Goal: Task Accomplishment & Management: Manage account settings

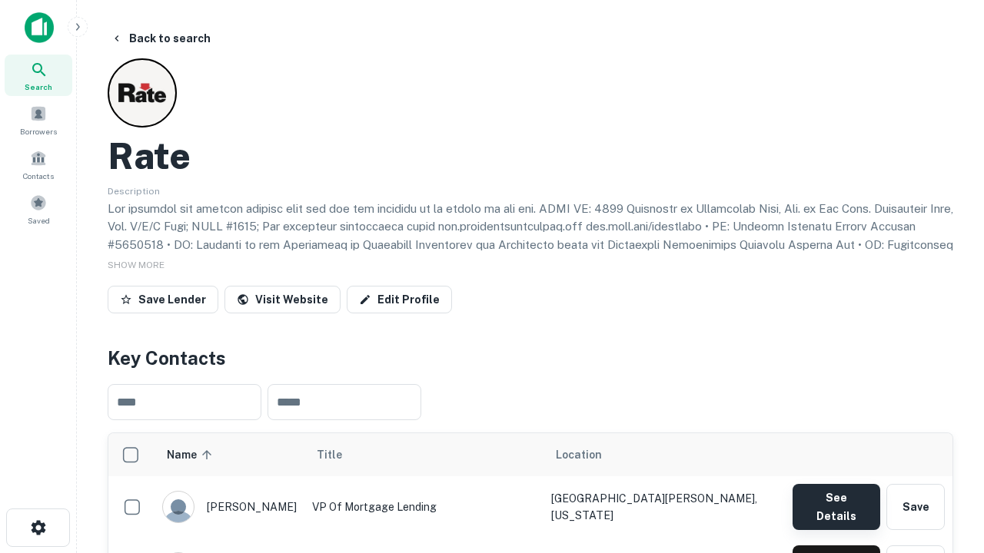
click at [835, 500] on button "See Details" at bounding box center [836, 507] width 88 height 46
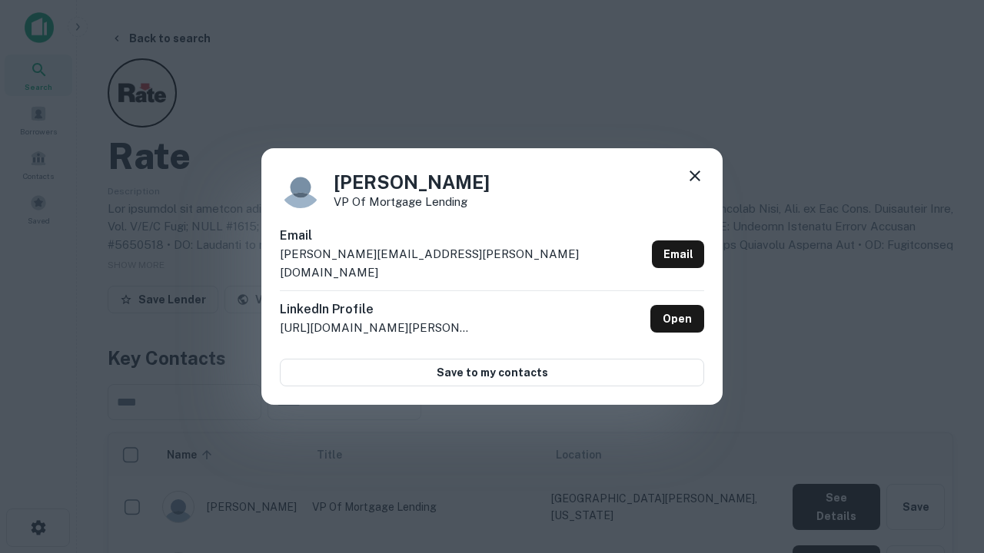
click at [695, 185] on icon at bounding box center [695, 176] width 18 height 18
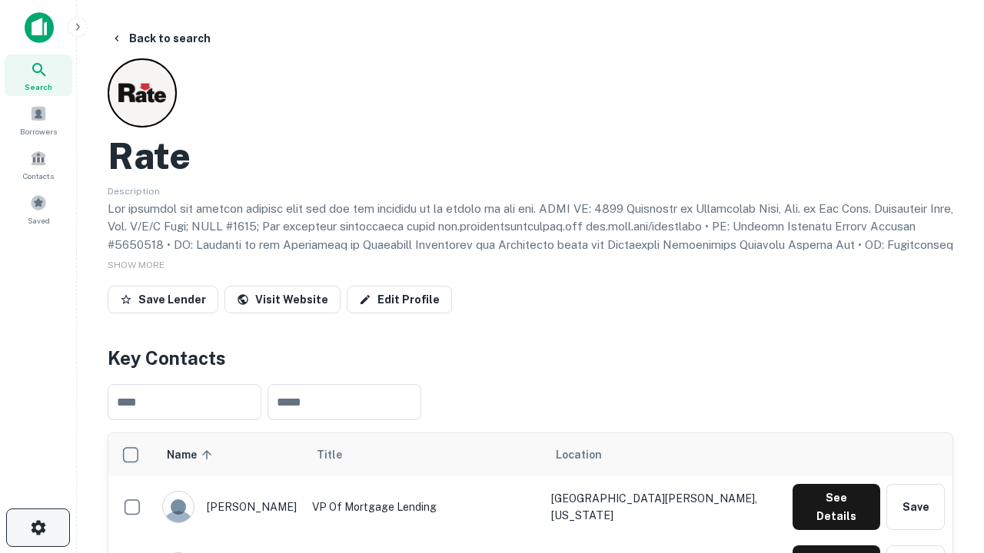
click at [38, 528] on icon "button" at bounding box center [38, 528] width 18 height 18
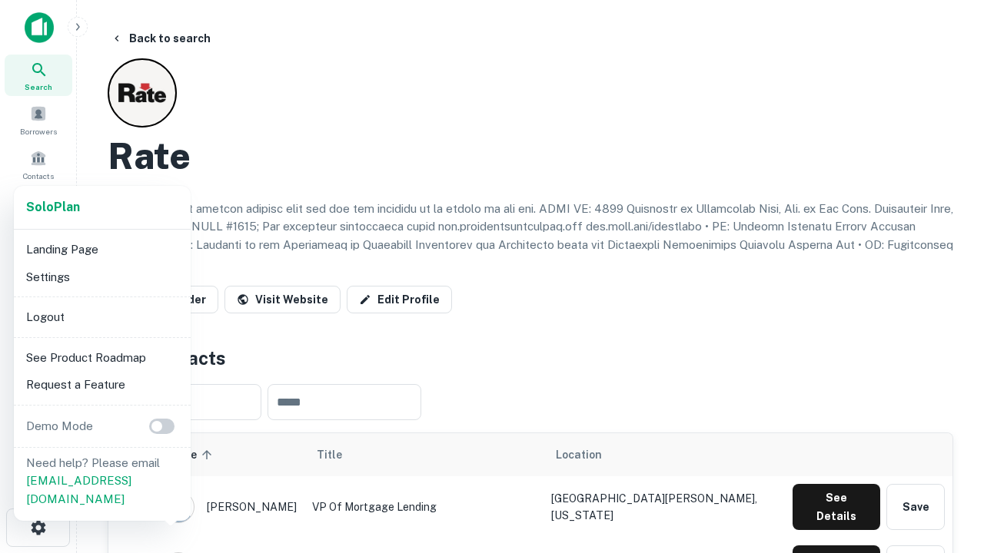
click at [101, 317] on li "Logout" at bounding box center [102, 318] width 164 height 28
